Goal: Task Accomplishment & Management: Complete application form

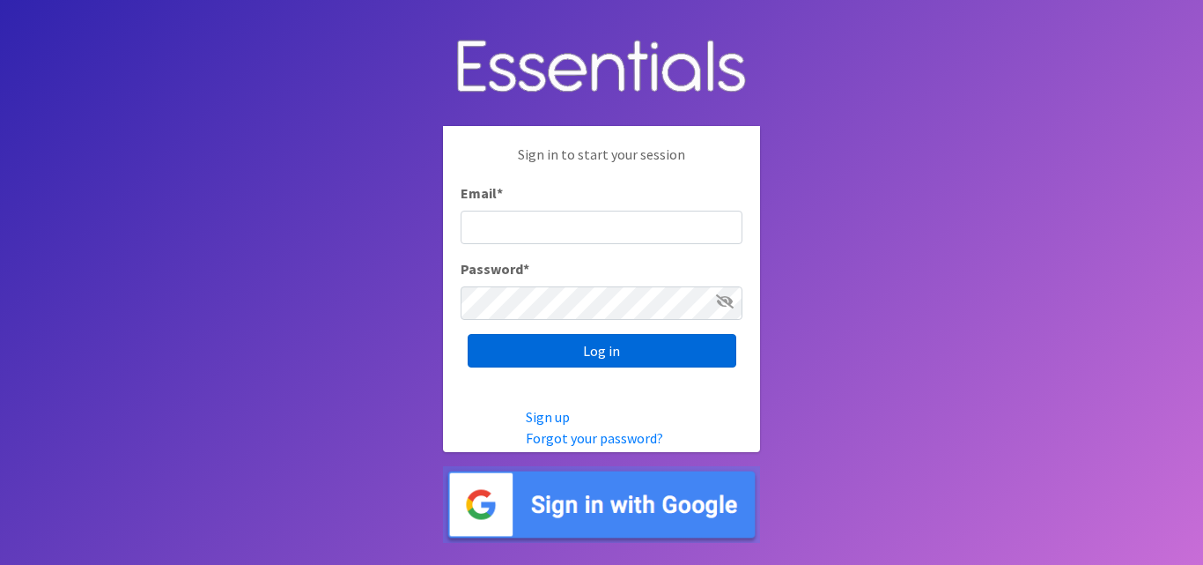
type input "[EMAIL_ADDRESS][DOMAIN_NAME]"
click at [604, 352] on input "Log in" at bounding box center [602, 350] width 269 height 33
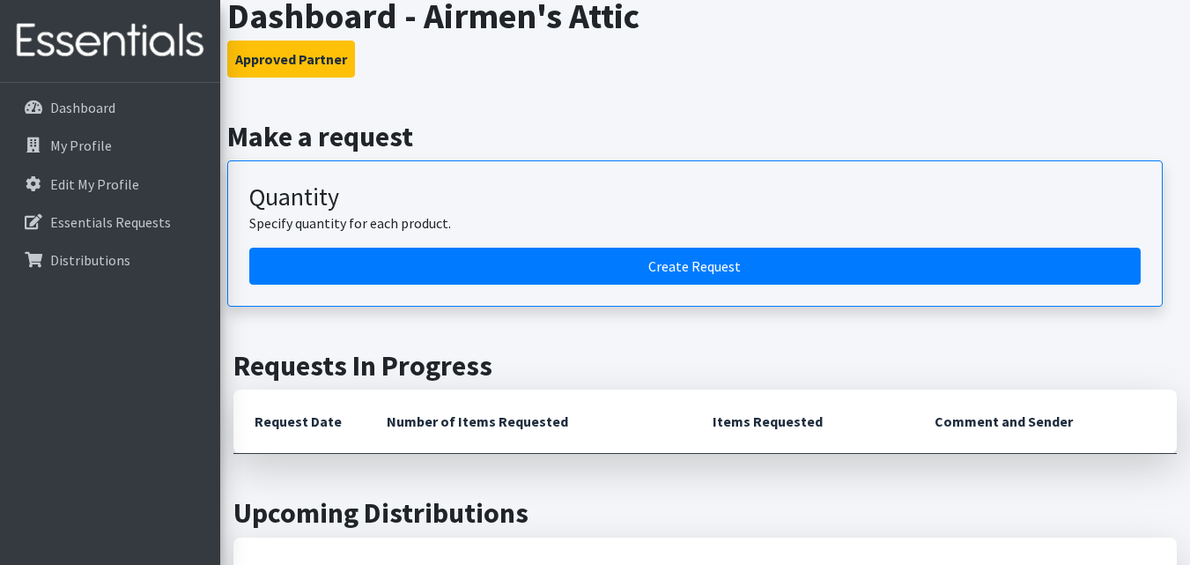
scroll to position [441, 0]
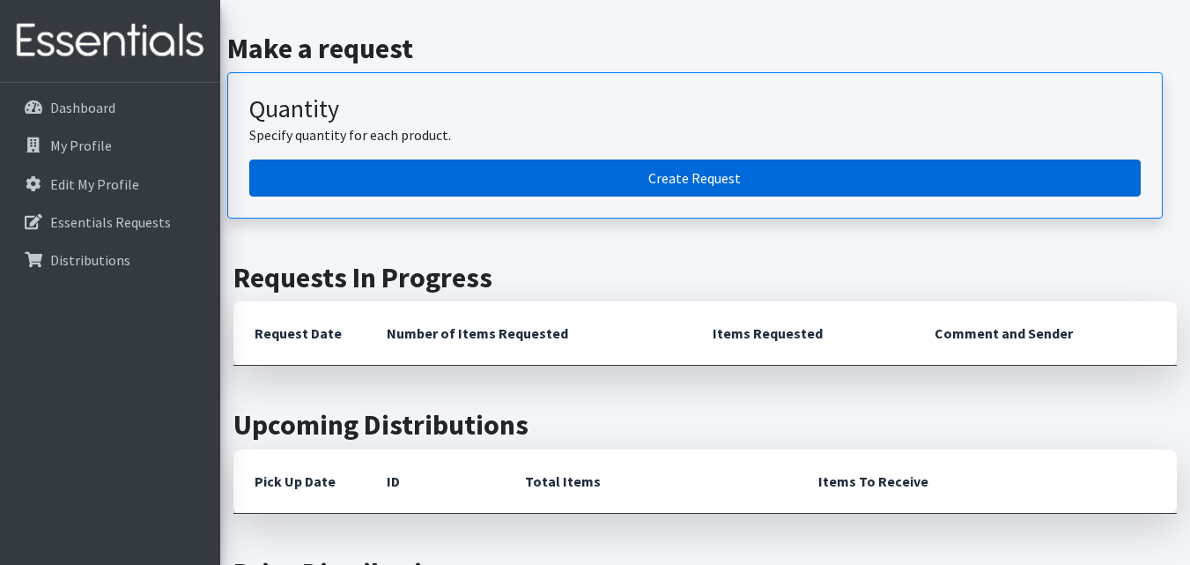
click at [681, 174] on link "Create Request" at bounding box center [695, 177] width 892 height 37
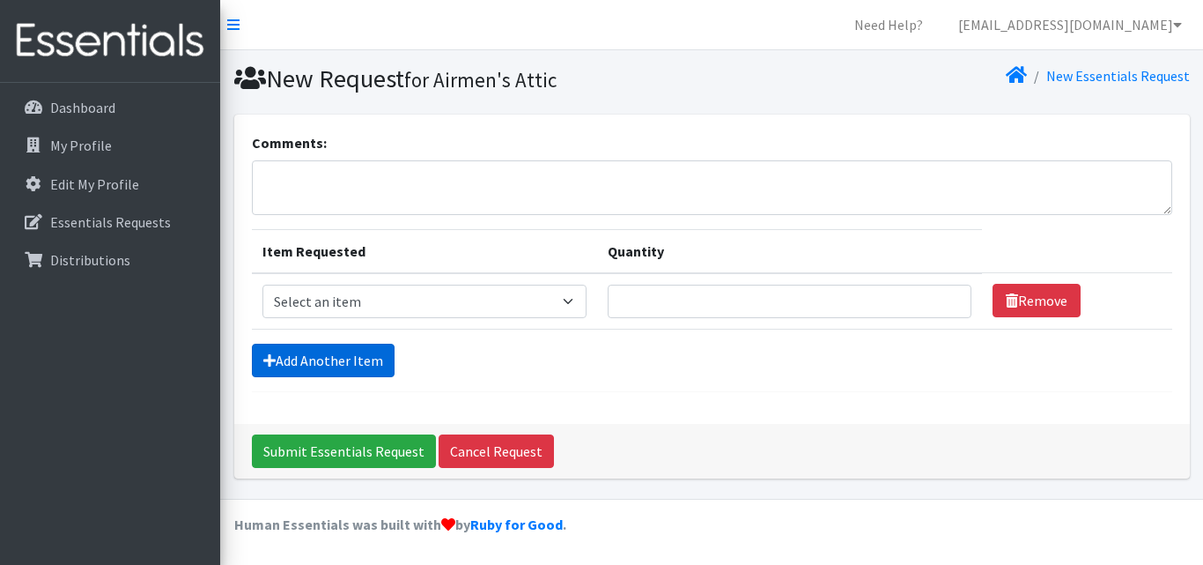
click at [347, 359] on link "Add Another Item" at bounding box center [323, 360] width 143 height 33
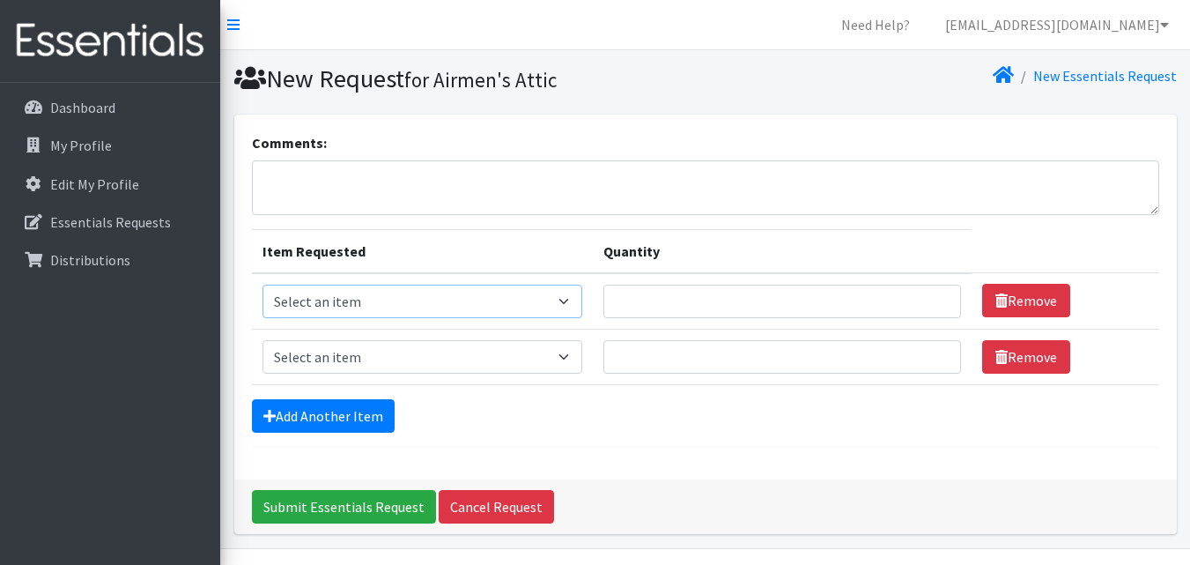
click at [568, 297] on select "Select an item 1 month period supply kit Kids (Newborn) Kids (Size 1) Kids (Siz…" at bounding box center [423, 301] width 320 height 33
click at [372, 303] on select "Select an item 1 month period supply kit Kids (Newborn) Kids (Size 1) Kids (Siz…" at bounding box center [423, 301] width 320 height 33
select select "15051"
click at [263, 285] on select "Select an item 1 month period supply kit Kids (Newborn) Kids (Size 1) Kids (Siz…" at bounding box center [423, 301] width 320 height 33
click at [574, 297] on select "Select an item 1 month period supply kit Kids (Newborn) Kids (Size 1) Kids (Siz…" at bounding box center [423, 301] width 320 height 33
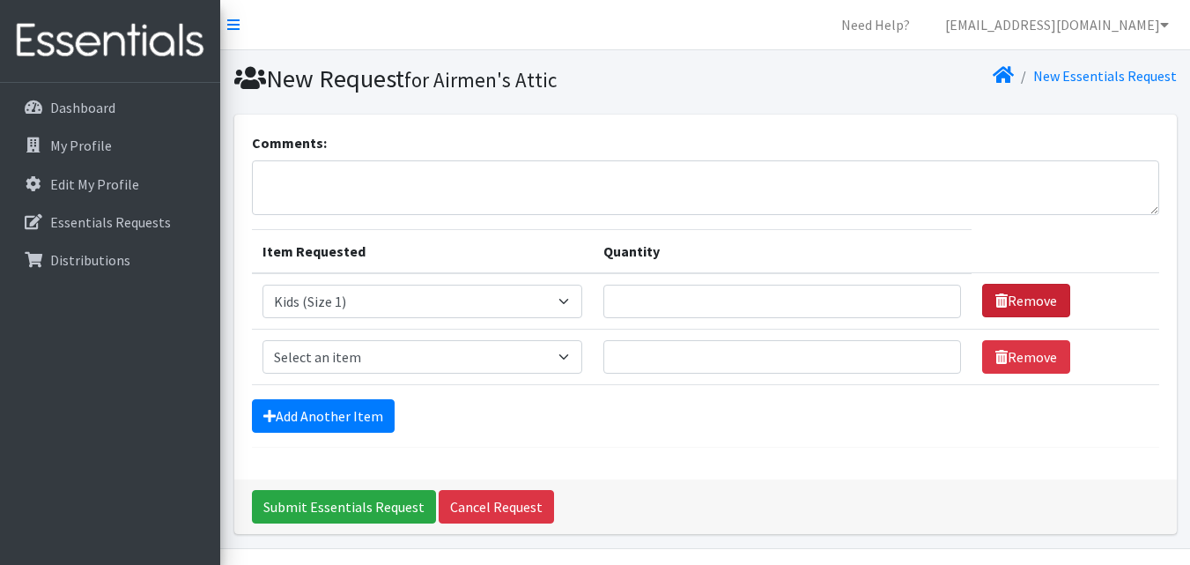
click at [1018, 298] on link "Remove" at bounding box center [1026, 300] width 88 height 33
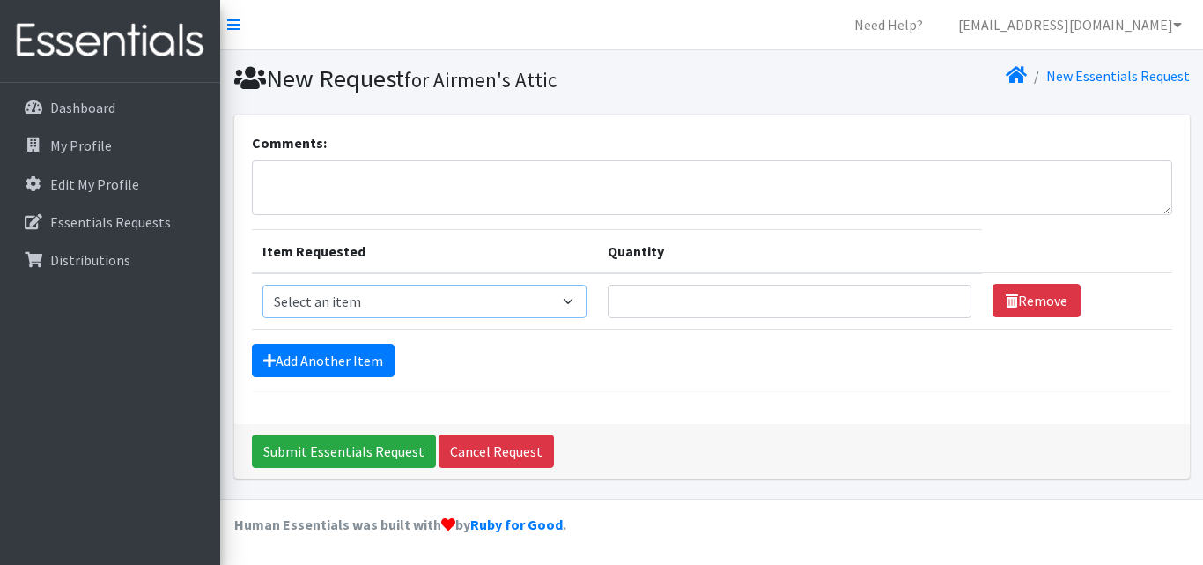
click at [519, 306] on select "Select an item 1 month period supply kit Kids (Newborn) Kids (Size 1) Kids (Siz…" at bounding box center [425, 301] width 325 height 33
click at [581, 298] on select "Select an item 1 month period supply kit Kids (Newborn) Kids (Size 1) Kids (Siz…" at bounding box center [425, 301] width 325 height 33
click at [494, 448] on link "Cancel Request" at bounding box center [496, 450] width 115 height 33
